Goal: Transaction & Acquisition: Obtain resource

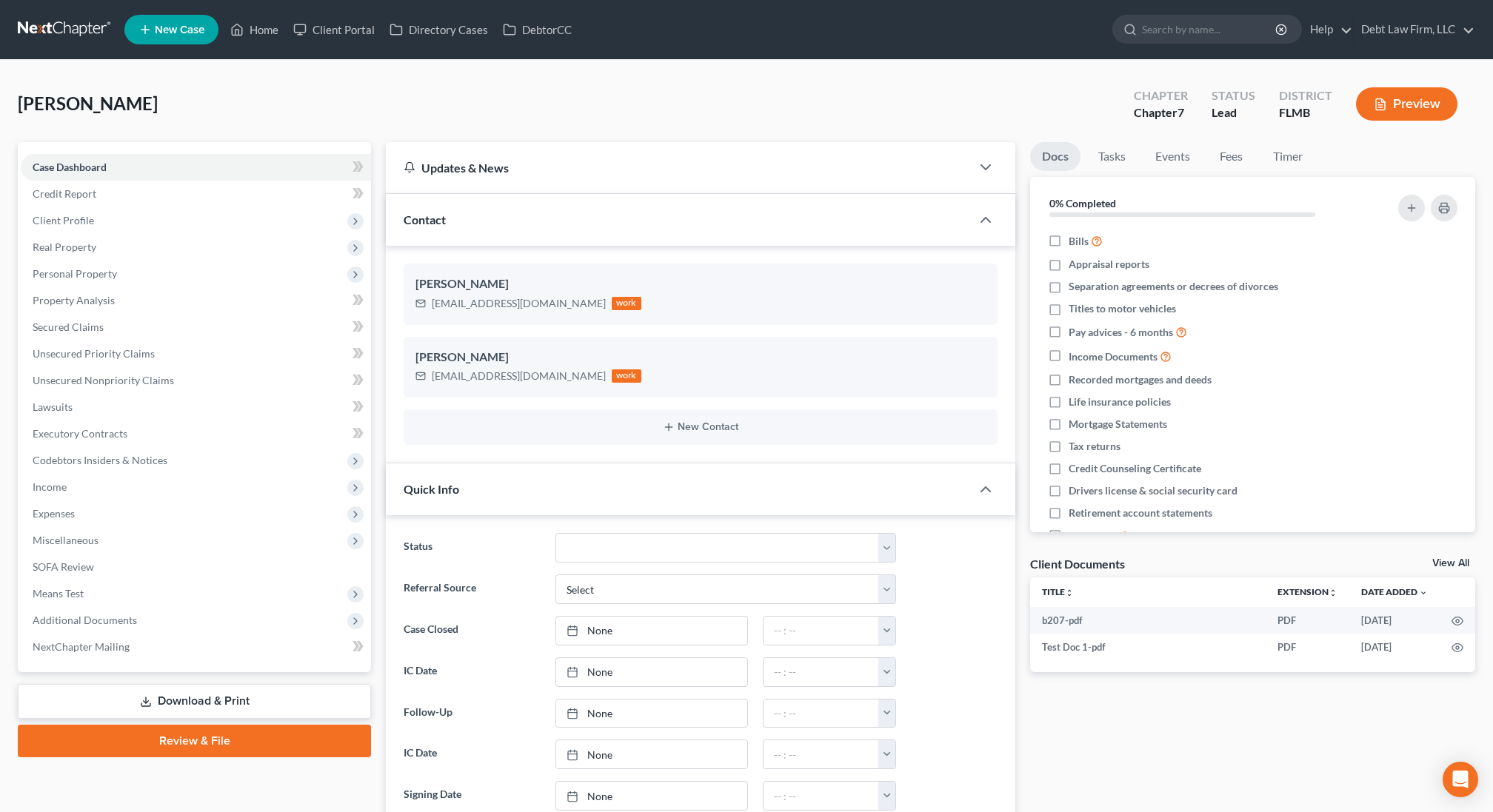
click at [529, 474] on div "Quick Info" at bounding box center [678, 489] width 585 height 51
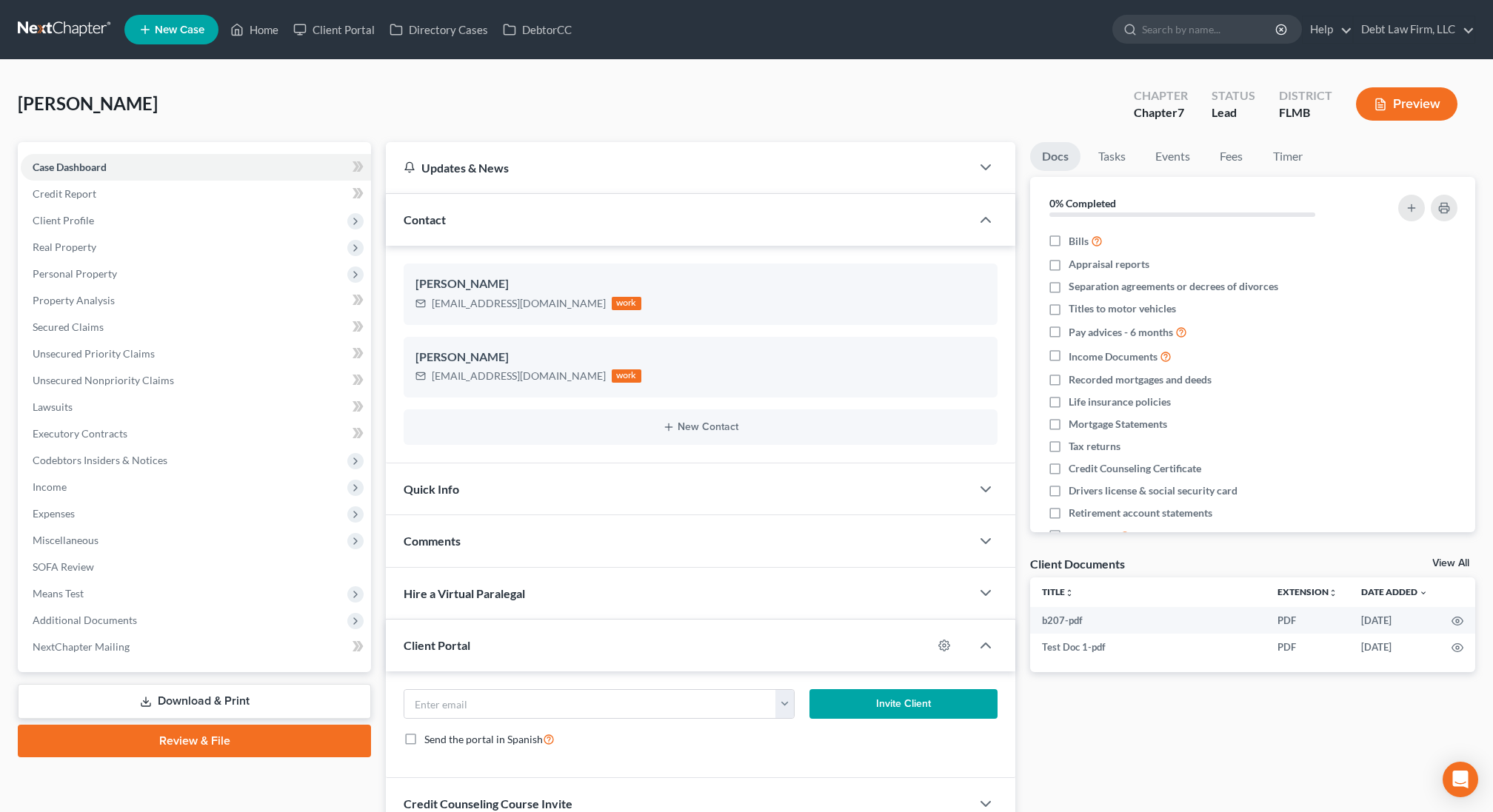
click at [491, 216] on div "Contact" at bounding box center [678, 219] width 585 height 51
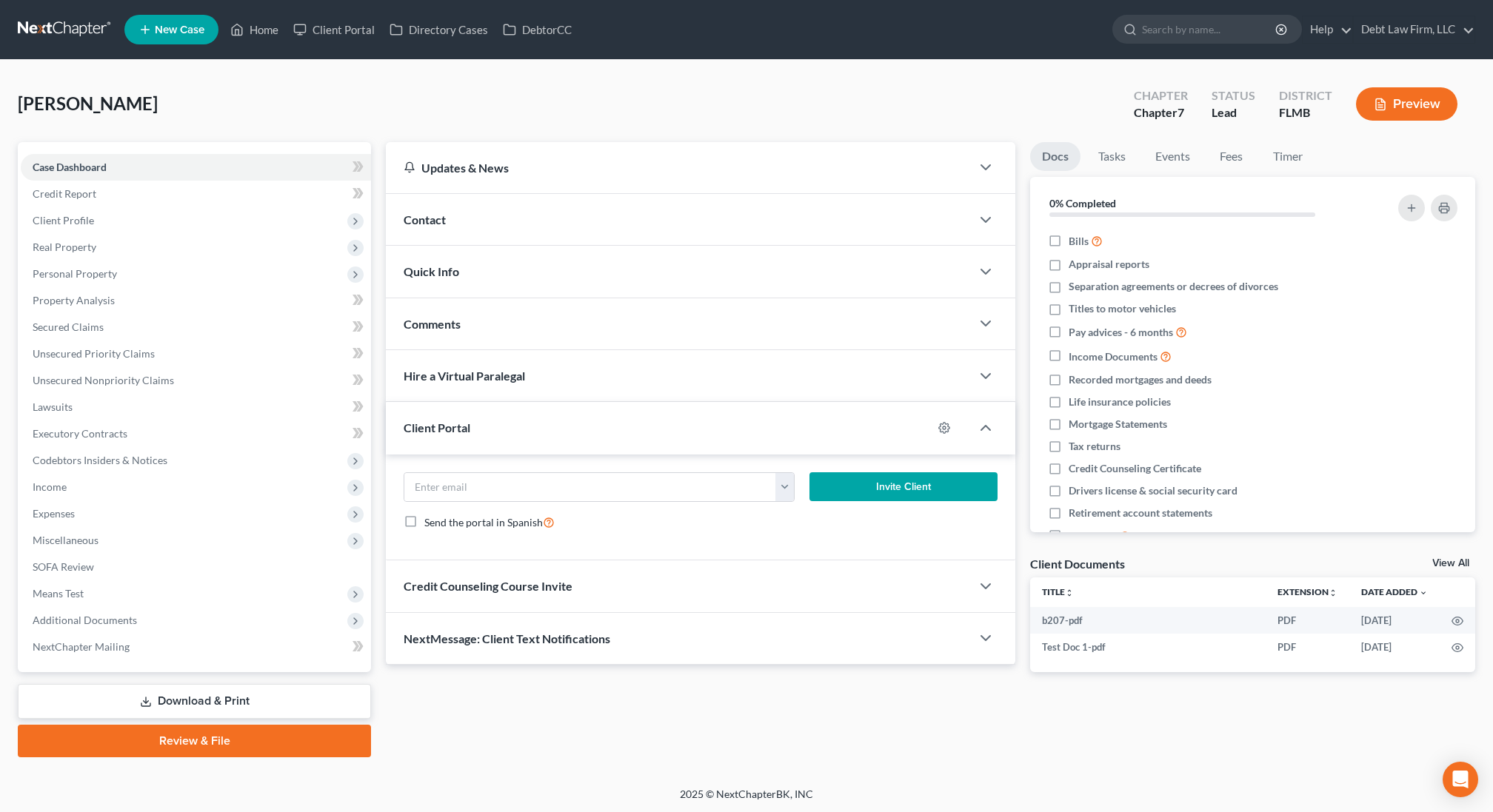
click at [471, 427] on div "Client Portal" at bounding box center [658, 427] width 546 height 51
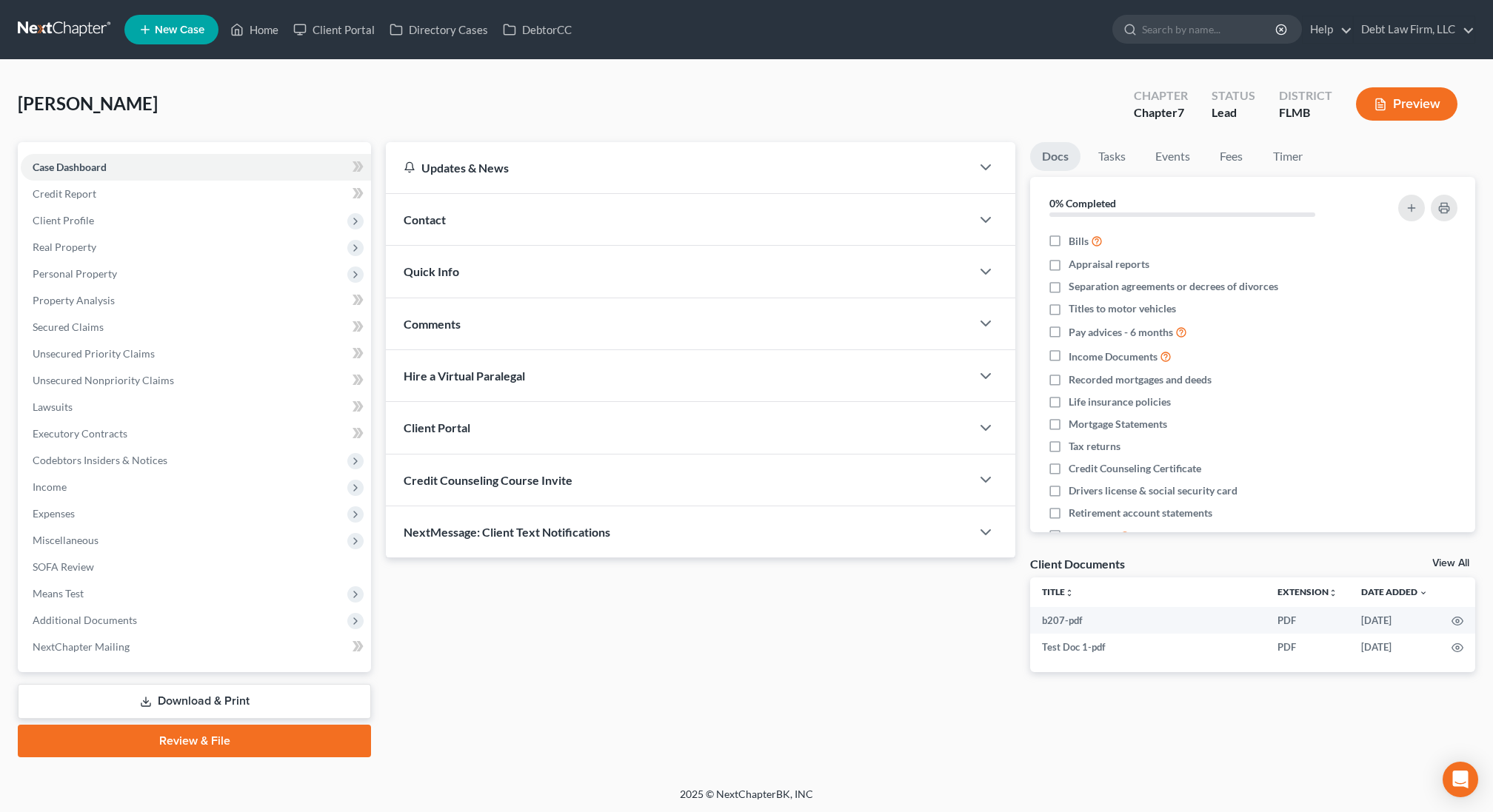
click at [230, 698] on link "Download & Print" at bounding box center [194, 702] width 353 height 35
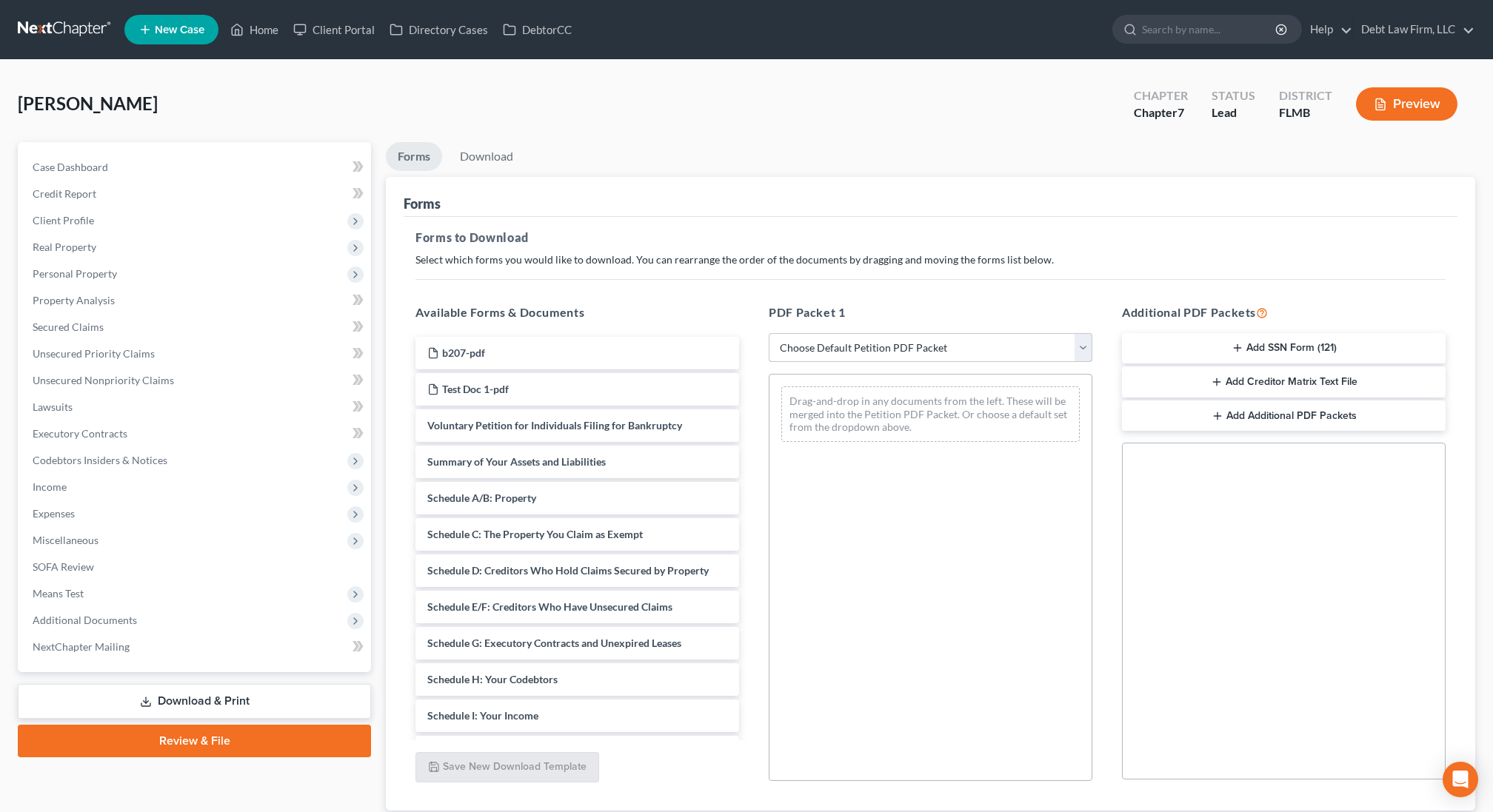
click at [888, 347] on select "Choose Default Petition PDF Packet Complete Bankruptcy Petition (all forms and …" at bounding box center [930, 348] width 324 height 30
select select "0"
click at [769, 333] on select "Choose Default Petition PDF Packet Complete Bankruptcy Petition (all forms and …" at bounding box center [930, 348] width 324 height 30
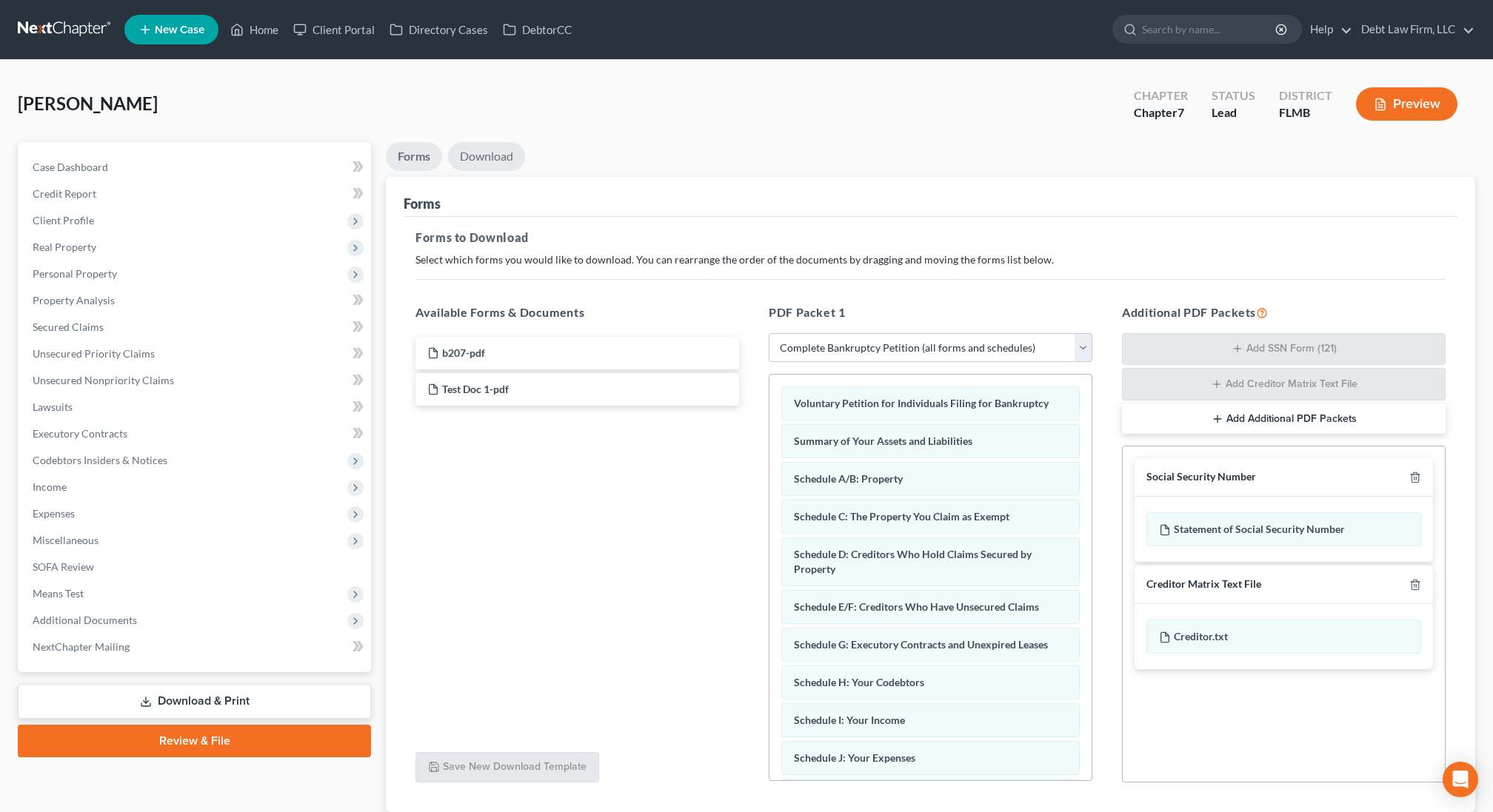
click at [486, 155] on link "Download" at bounding box center [486, 156] width 77 height 29
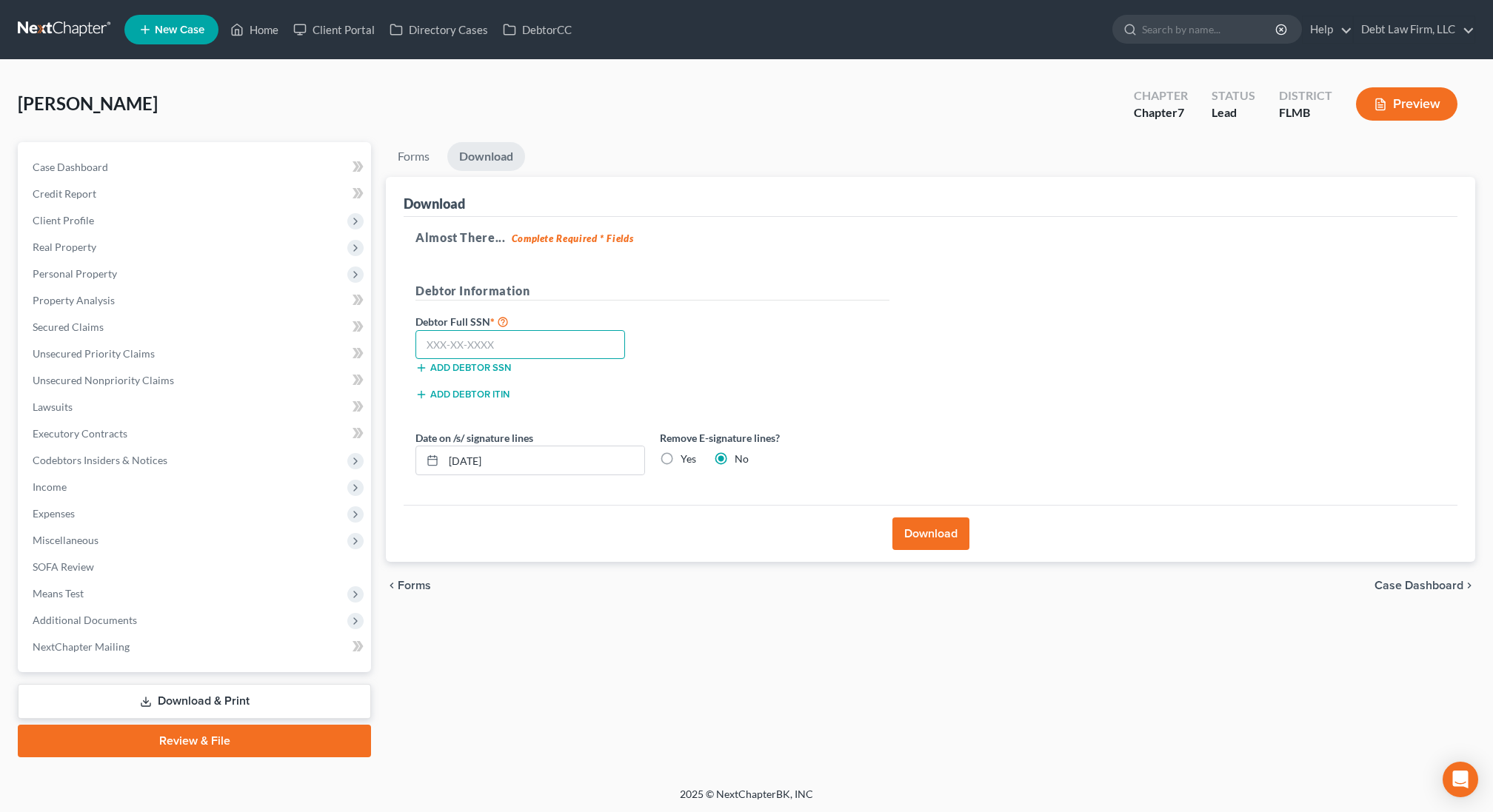
click at [494, 336] on input "text" at bounding box center [519, 345] width 209 height 30
type input "000-00-0000"
click at [921, 520] on button "Download" at bounding box center [930, 534] width 77 height 33
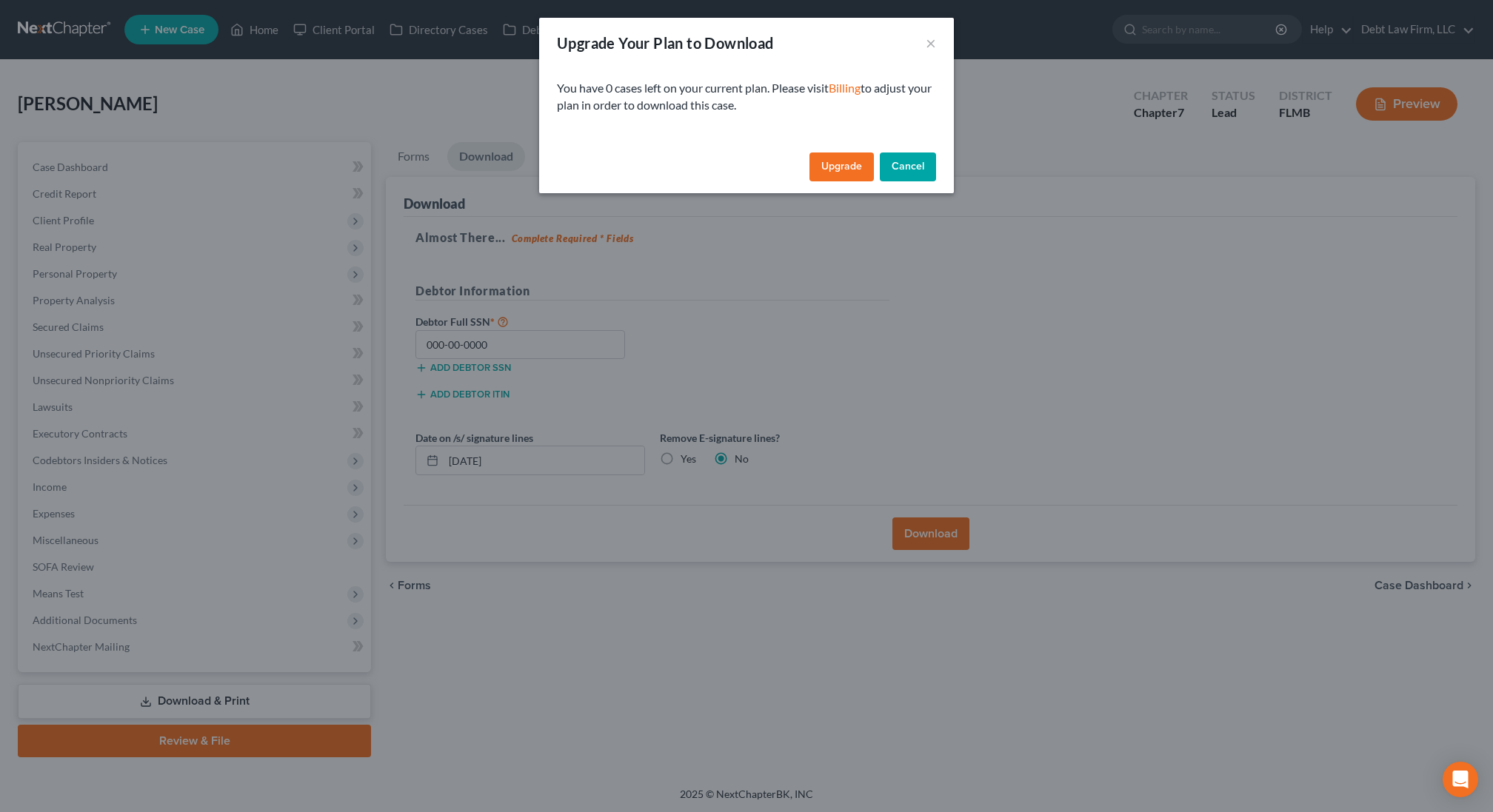
click at [903, 168] on button "Cancel" at bounding box center [908, 168] width 56 height 30
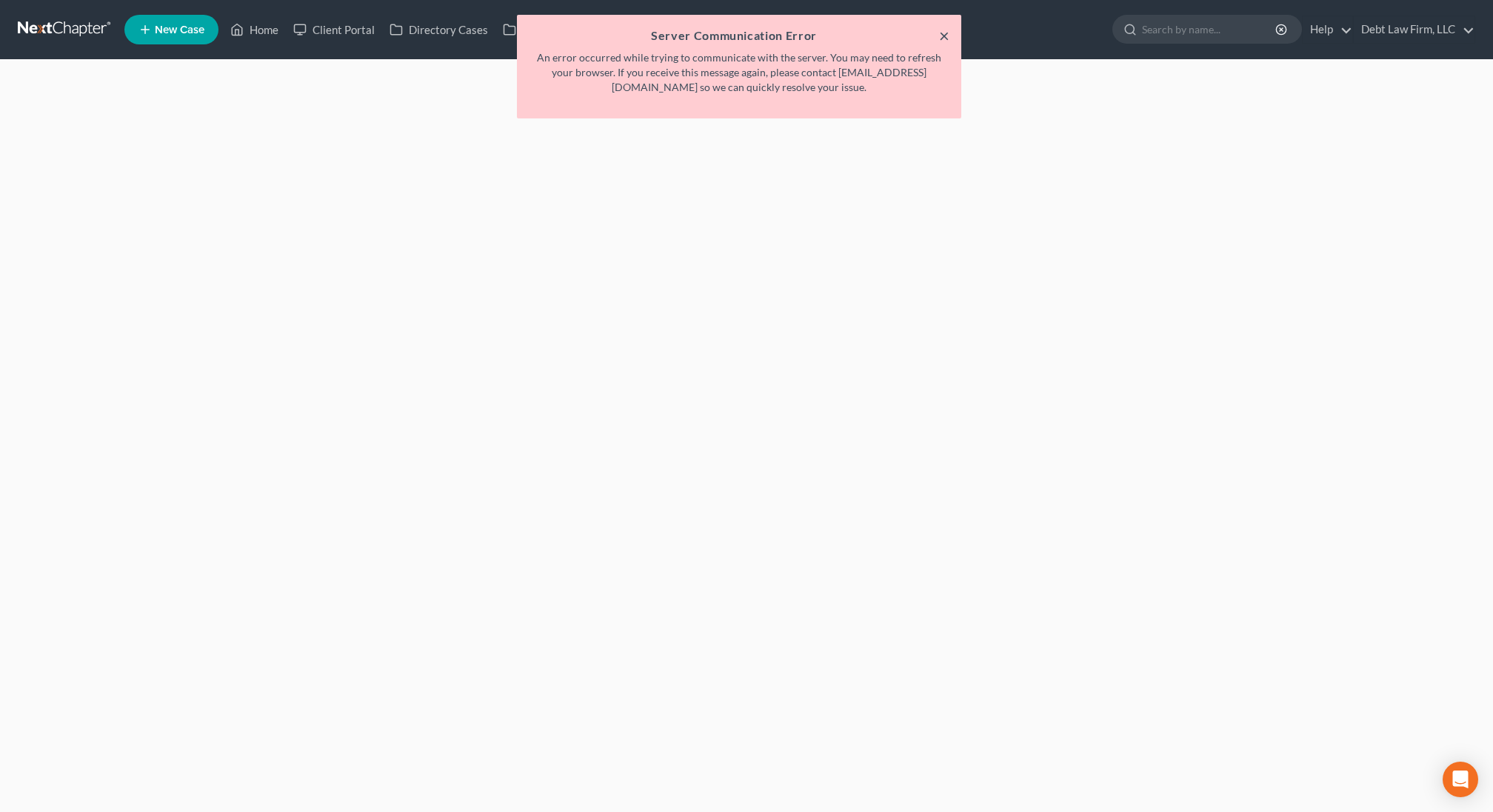
click at [943, 33] on button "×" at bounding box center [944, 36] width 10 height 17
